Goal: Transaction & Acquisition: Download file/media

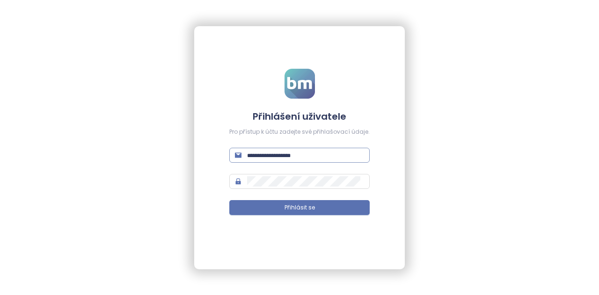
click at [286, 152] on input "text" at bounding box center [305, 155] width 117 height 10
type input "**********"
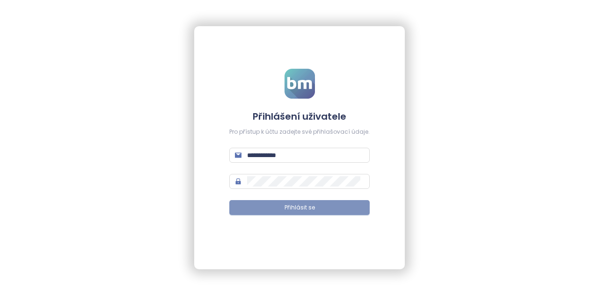
click at [320, 213] on button "Přihlásit se" at bounding box center [299, 207] width 140 height 15
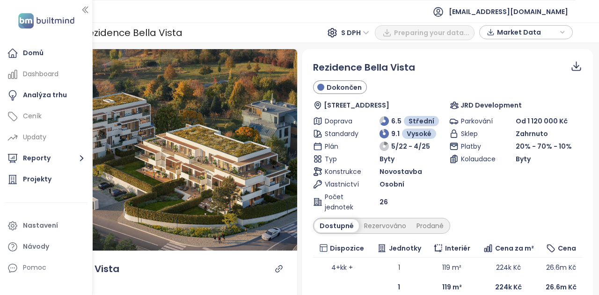
click at [33, 16] on img at bounding box center [46, 20] width 62 height 19
click at [45, 22] on img at bounding box center [46, 20] width 62 height 19
click at [84, 6] on icon "button" at bounding box center [84, 9] width 9 height 9
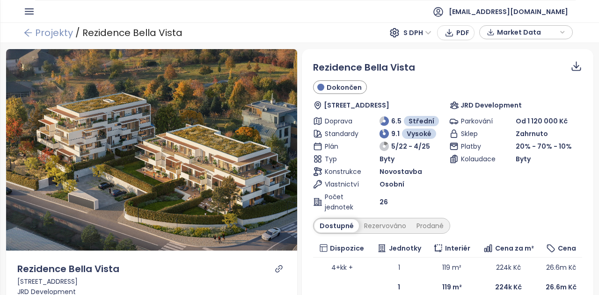
click at [33, 34] on link "Projekty" at bounding box center [48, 32] width 50 height 17
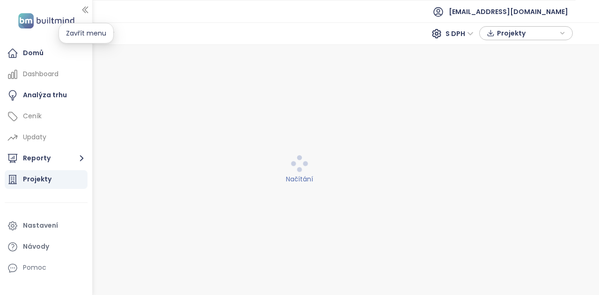
click at [88, 14] on icon "button" at bounding box center [84, 9] width 9 height 9
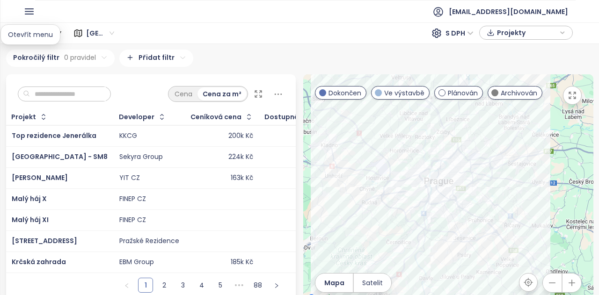
click at [33, 14] on icon "button" at bounding box center [29, 11] width 8 height 5
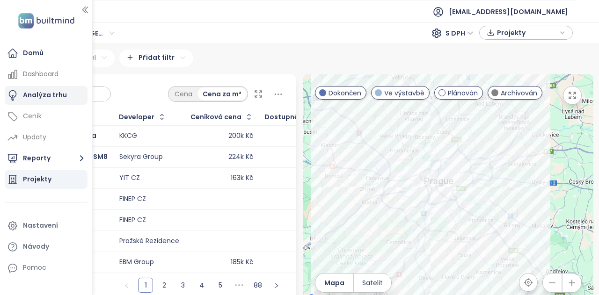
click at [37, 95] on div "Analýza trhu" at bounding box center [45, 95] width 44 height 12
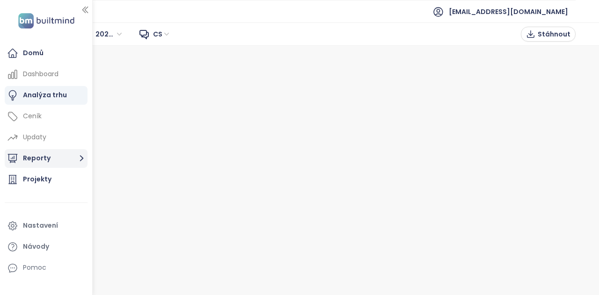
click at [30, 160] on button "Reporty" at bounding box center [46, 158] width 83 height 19
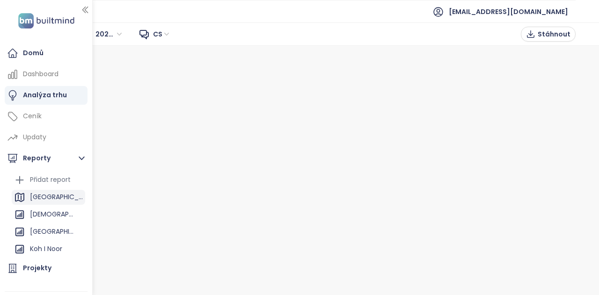
click at [54, 193] on div "Praha" at bounding box center [48, 197] width 73 height 15
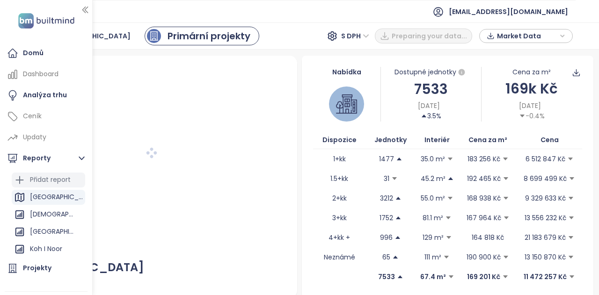
click at [42, 181] on div "Přidat report" at bounding box center [50, 180] width 41 height 12
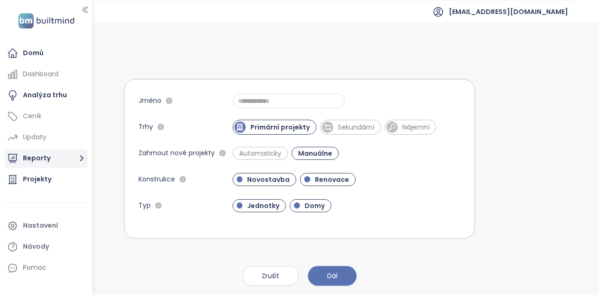
click at [47, 157] on button "Reporty" at bounding box center [46, 158] width 83 height 19
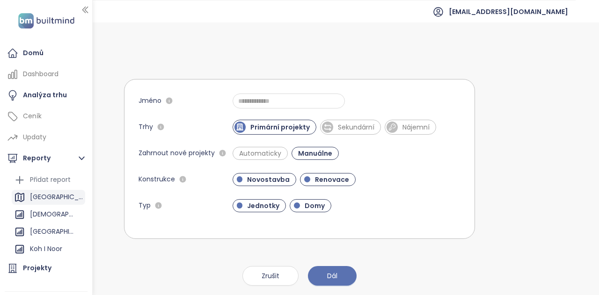
click at [48, 195] on div "Praha" at bounding box center [56, 197] width 53 height 12
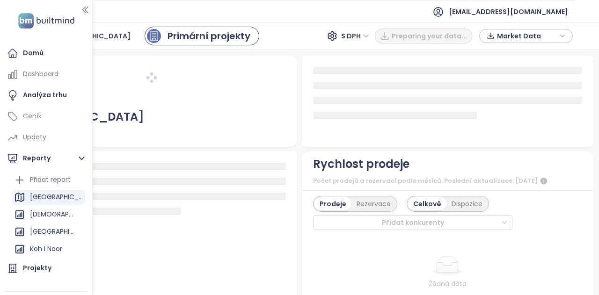
click at [515, 40] on span "Market Data" at bounding box center [527, 36] width 60 height 14
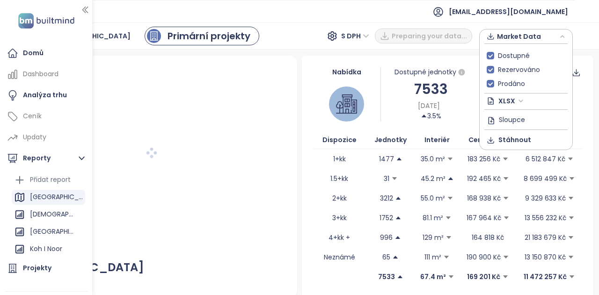
click at [505, 99] on span "XLSX" at bounding box center [510, 101] width 25 height 14
click at [509, 139] on span "Stáhnout" at bounding box center [514, 140] width 33 height 10
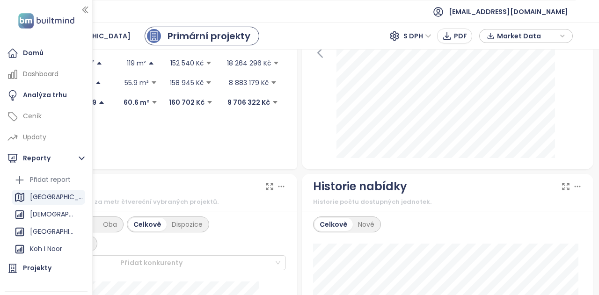
scroll to position [468, 0]
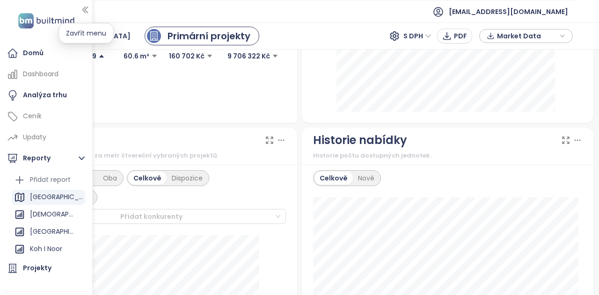
click at [82, 10] on icon "button" at bounding box center [84, 9] width 9 height 9
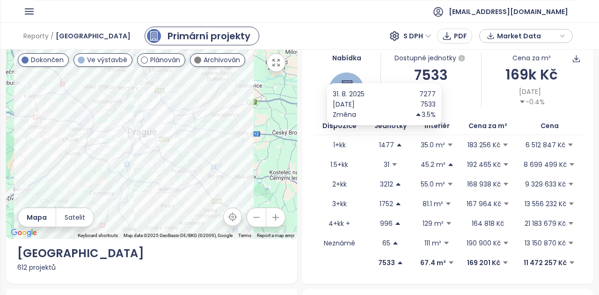
scroll to position [0, 0]
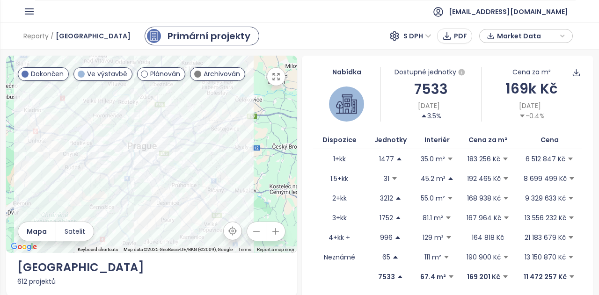
click at [560, 39] on div "Market Data" at bounding box center [525, 36] width 83 height 14
click at [577, 27] on div "Reporty / Praha Primární projekty S DPH PDF Market Data" at bounding box center [299, 35] width 599 height 27
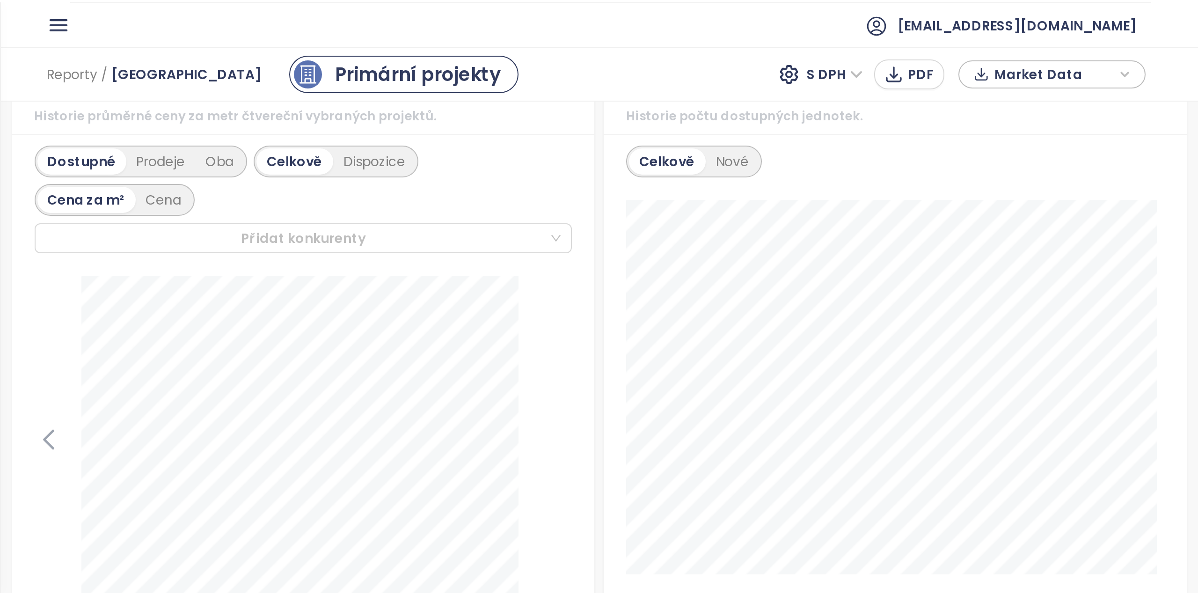
scroll to position [562, 0]
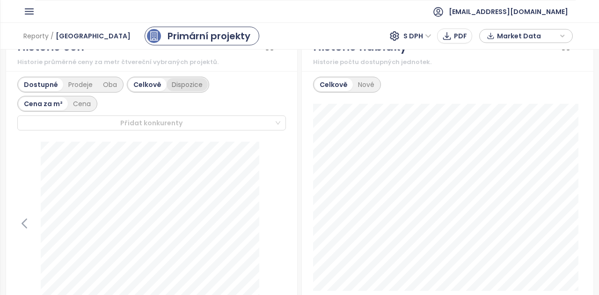
click at [192, 83] on div "Dispozice" at bounding box center [187, 84] width 41 height 13
